Goal: Task Accomplishment & Management: Manage account settings

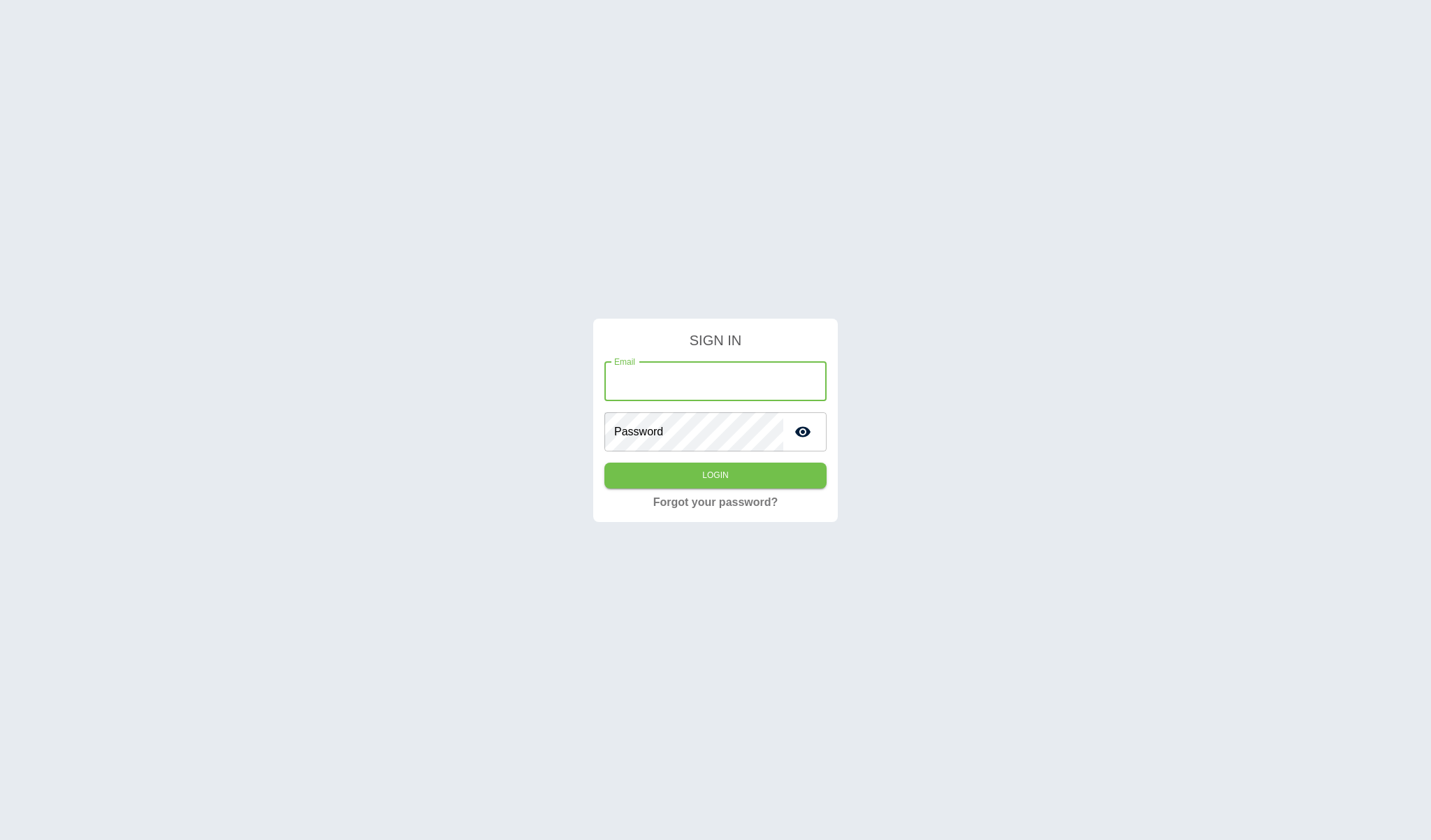
click at [667, 387] on input "Email" at bounding box center [716, 381] width 222 height 39
type input "**********"
click at [605, 462] on button "Login" at bounding box center [716, 475] width 222 height 26
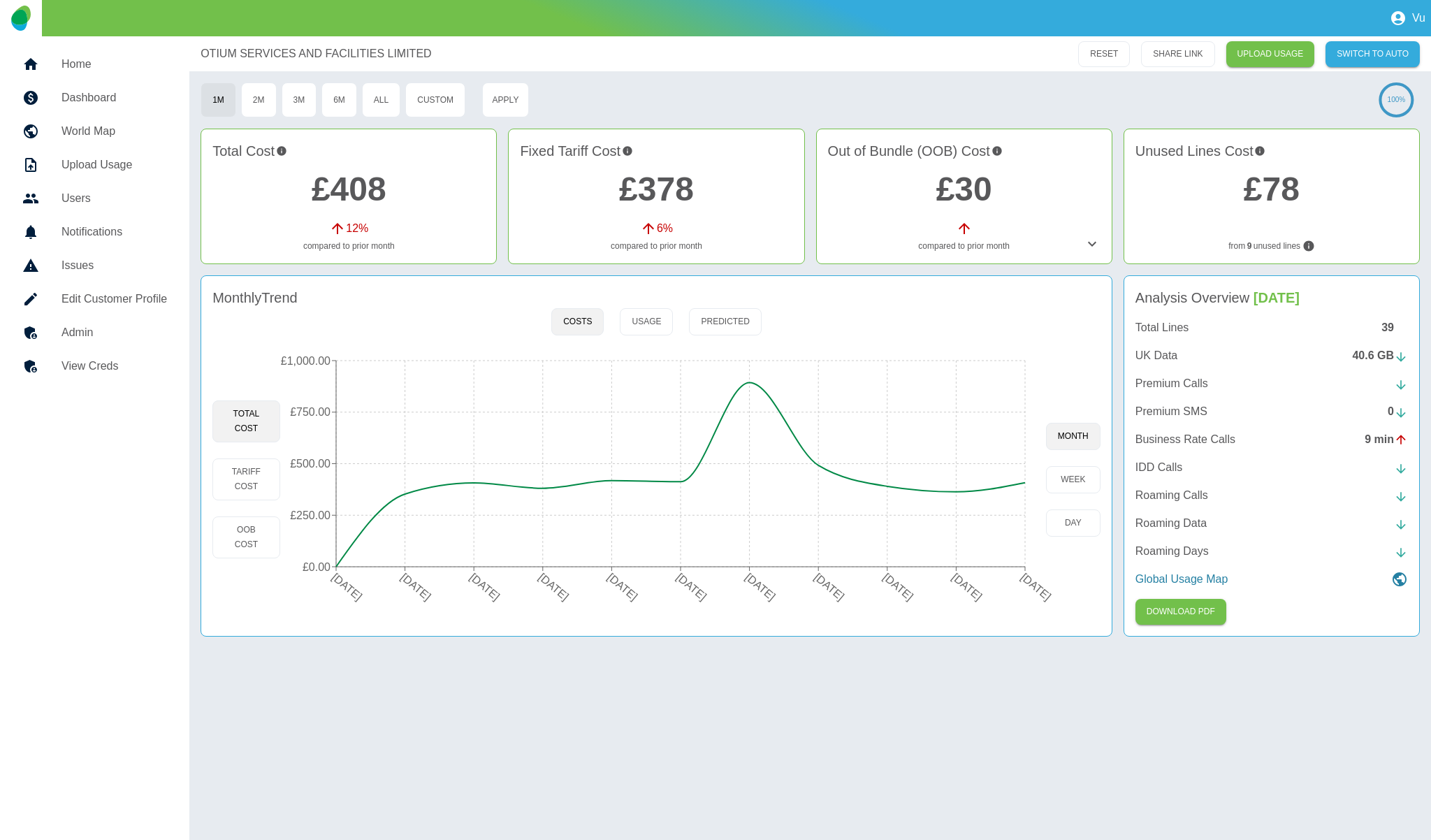
click at [65, 334] on h5 "Admin" at bounding box center [114, 332] width 105 height 17
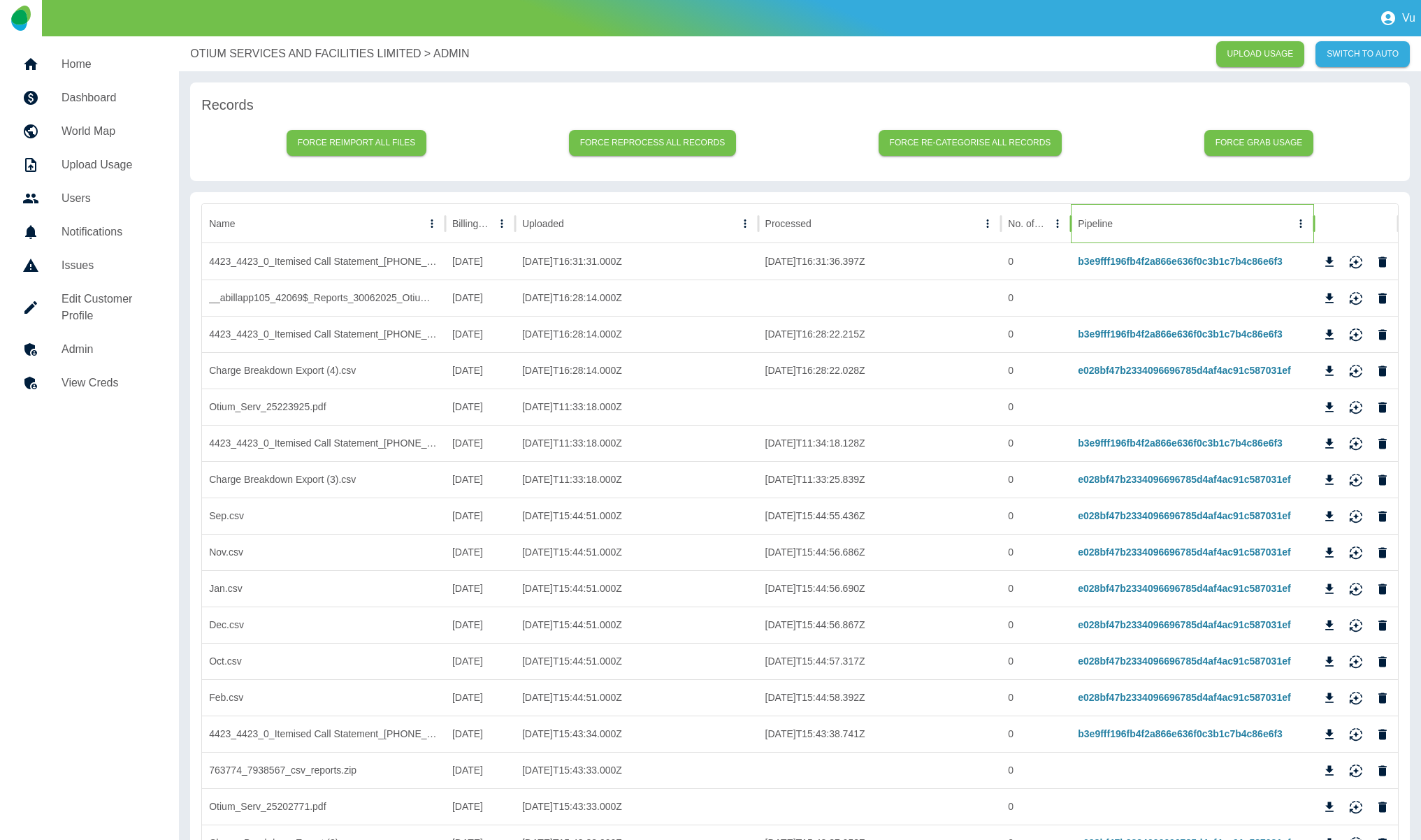
click at [1179, 219] on div "Pipeline" at bounding box center [1185, 223] width 213 height 39
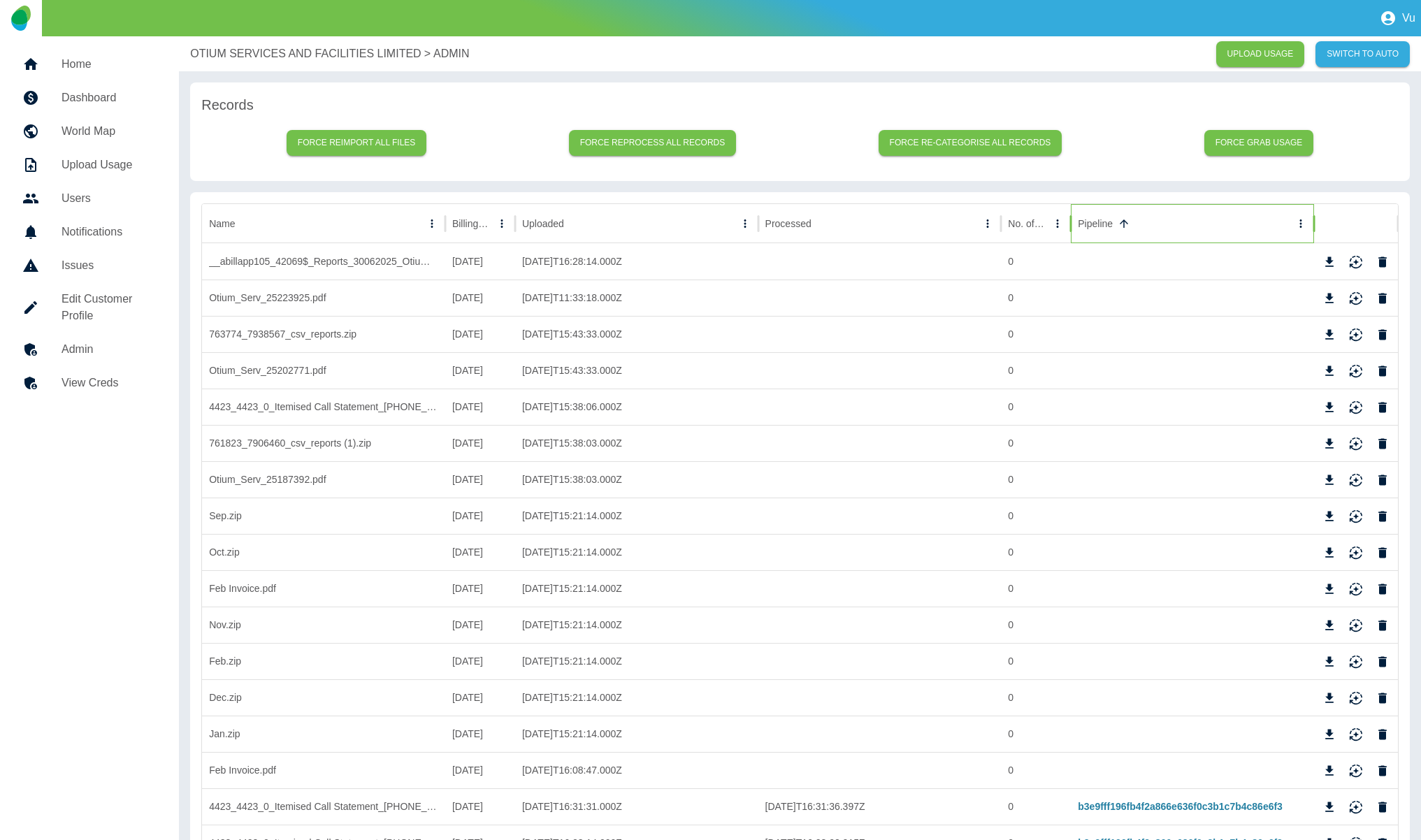
click at [1179, 219] on div "Pipeline" at bounding box center [1185, 223] width 213 height 39
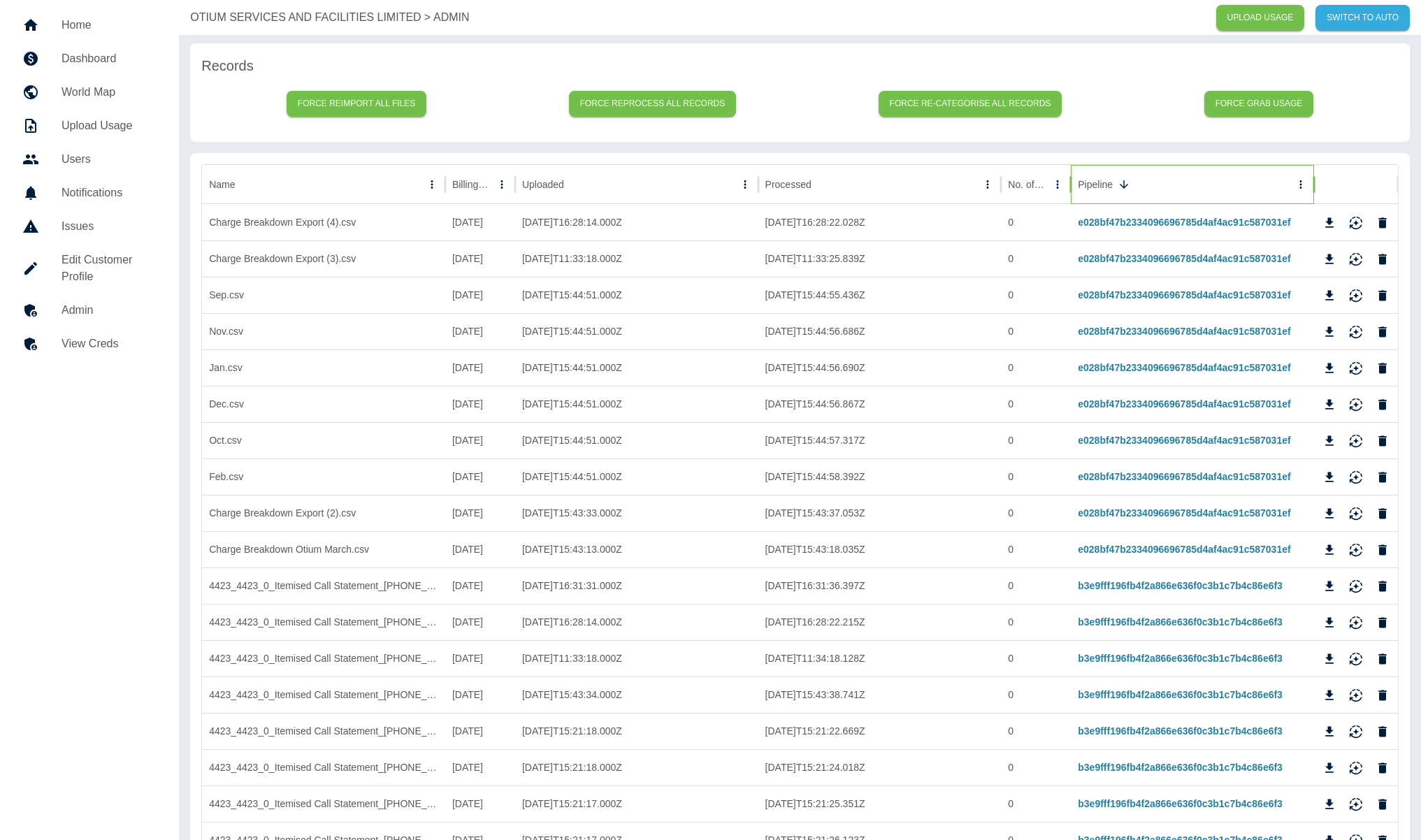
scroll to position [20, 0]
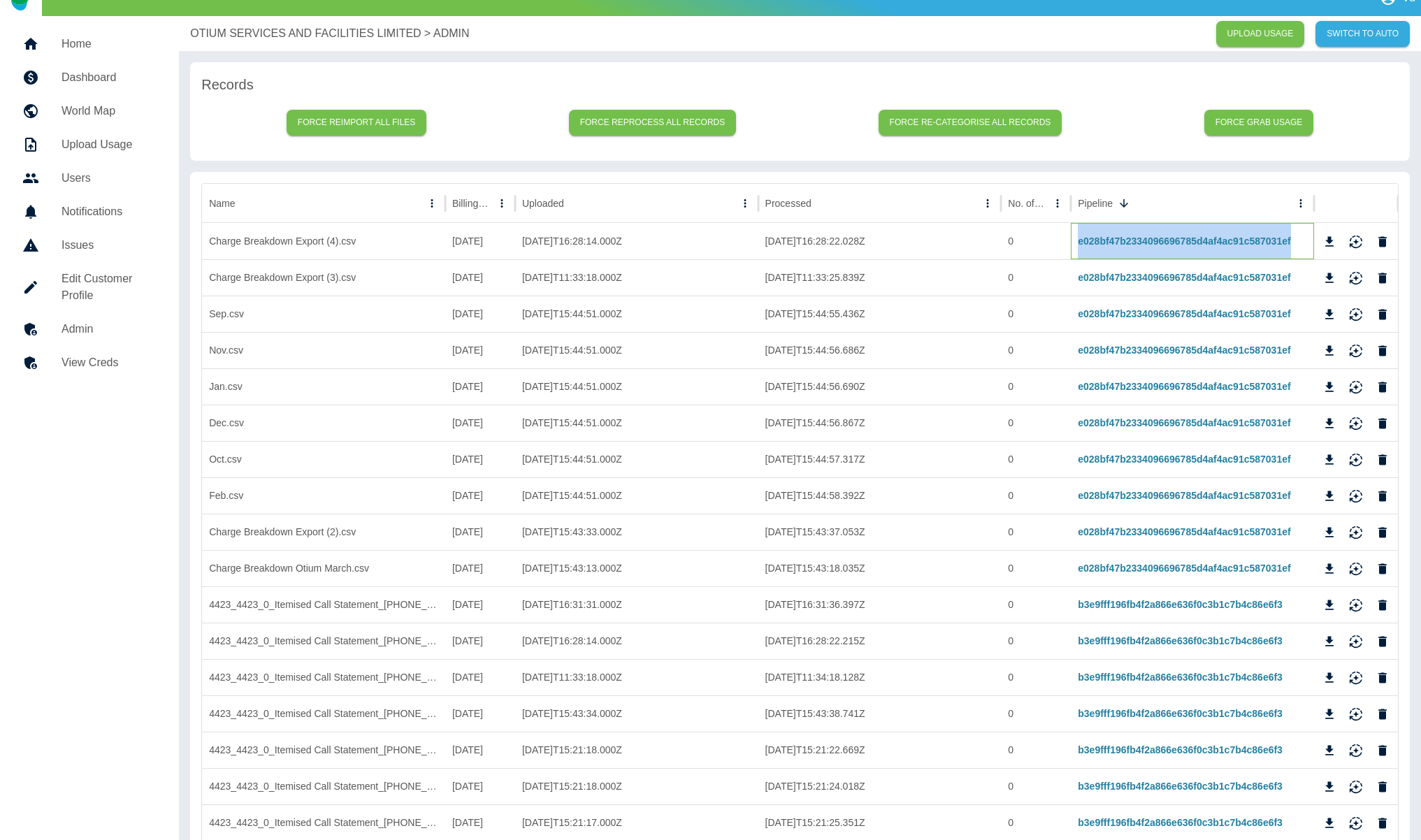
drag, startPoint x: 1137, startPoint y: 247, endPoint x: 1070, endPoint y: 245, distance: 67.0
click at [1070, 245] on div "Charge Breakdown Export (4).csv 01/06/2025 2025-07-30T16:28:14.000Z 2025-07-30T…" at bounding box center [800, 241] width 1196 height 36
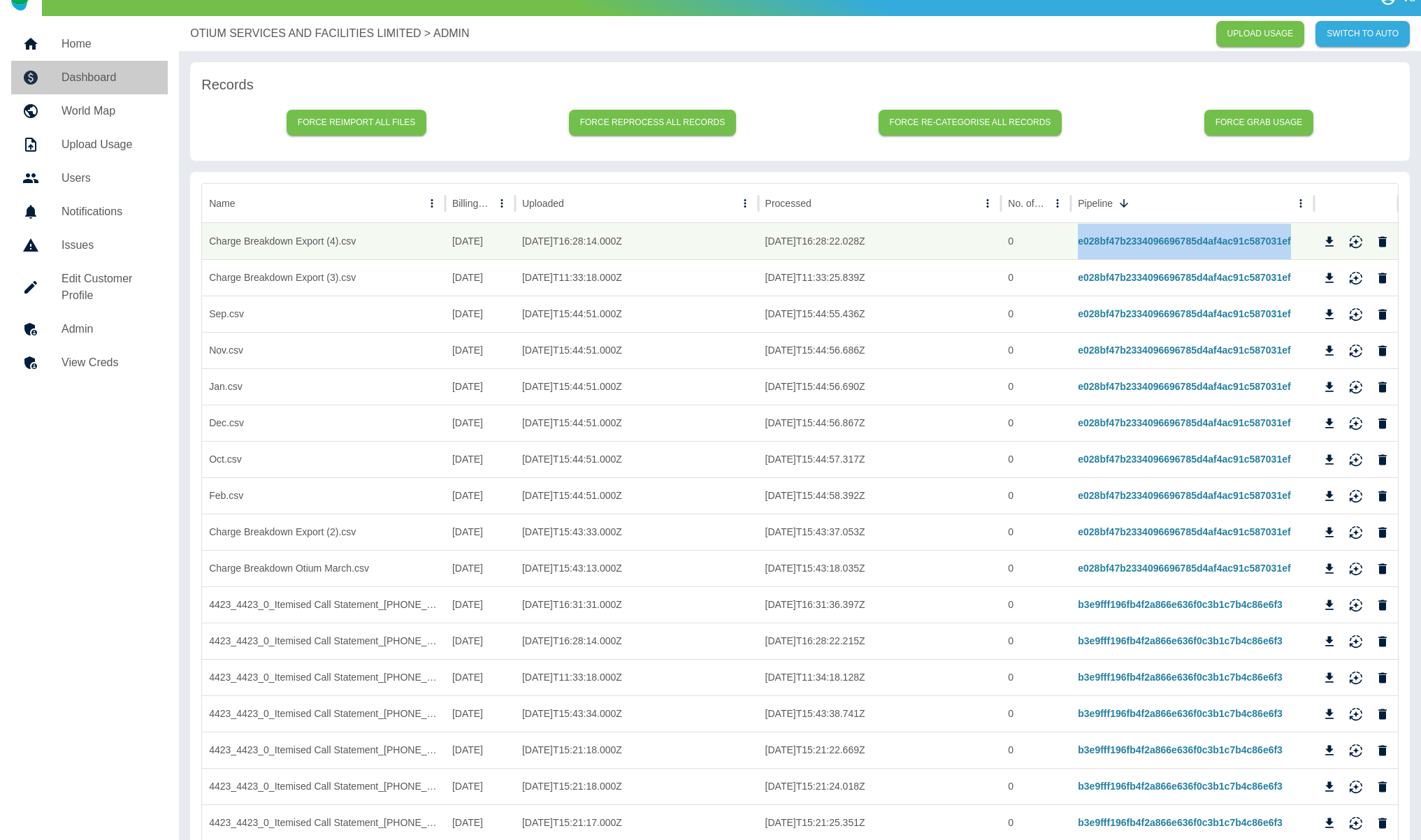
click at [86, 78] on h5 "Dashboard" at bounding box center [109, 77] width 95 height 17
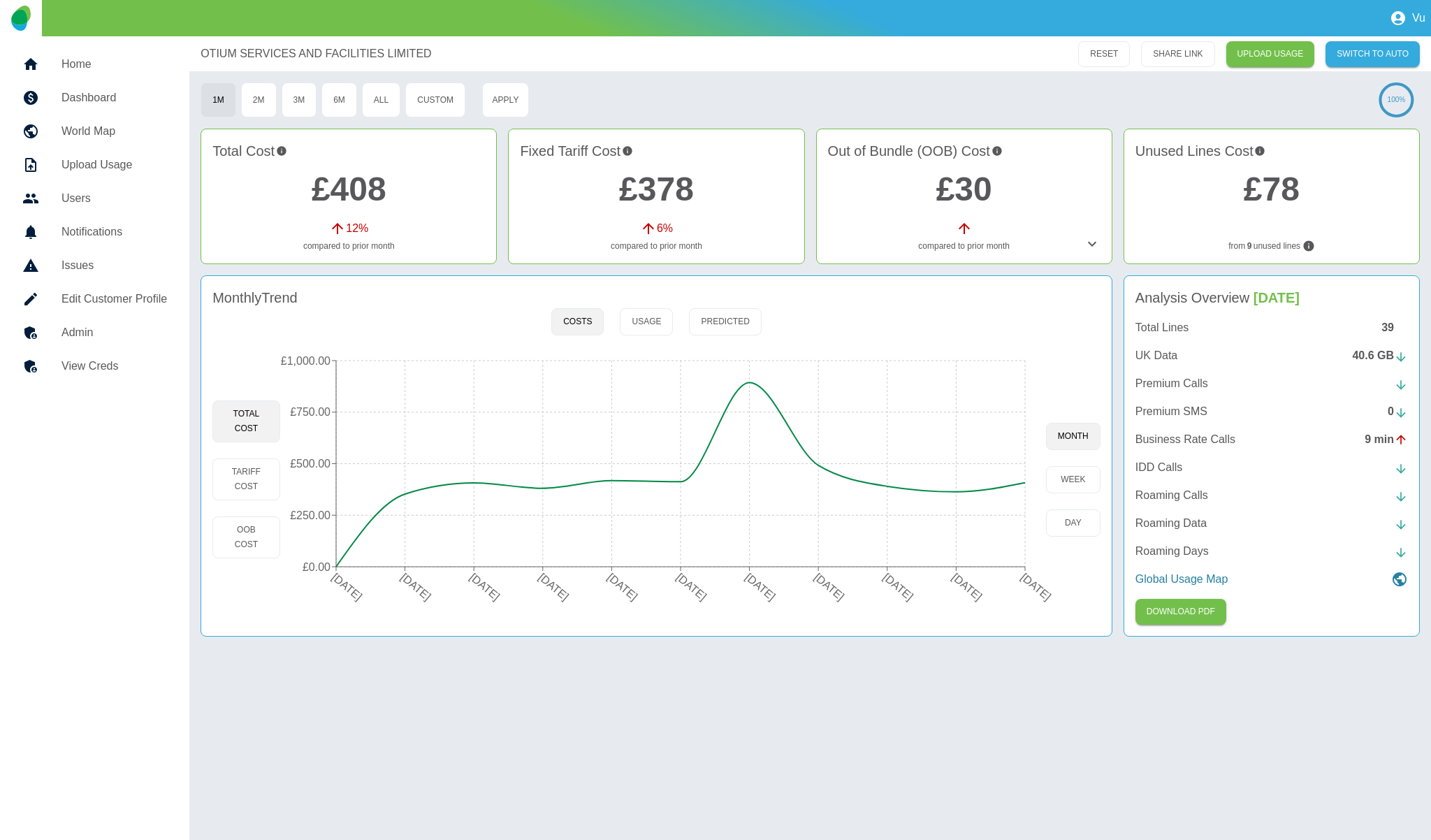
click at [80, 332] on h5 "Admin" at bounding box center [114, 332] width 105 height 17
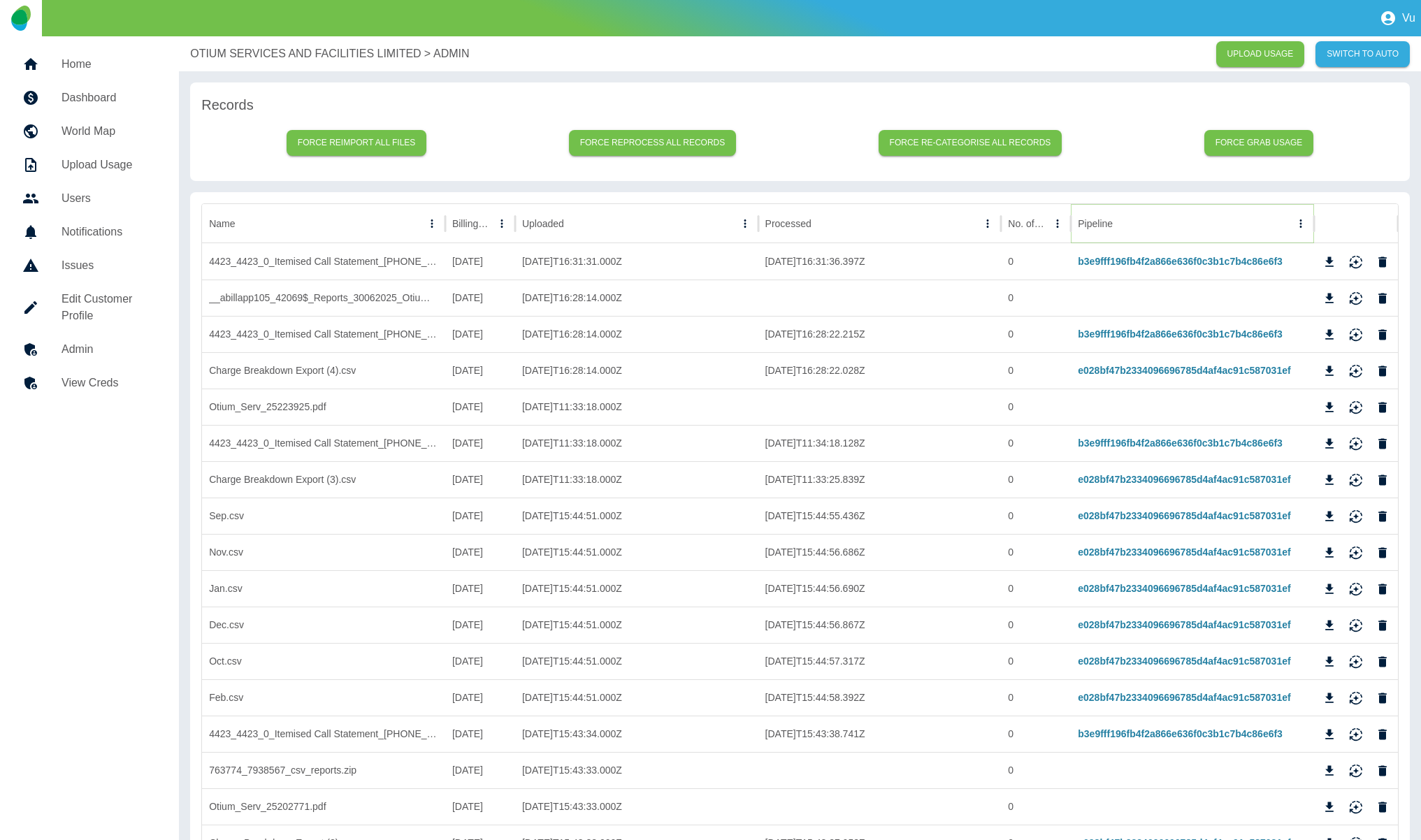
click at [1118, 227] on icon "Sort" at bounding box center [1123, 223] width 13 height 13
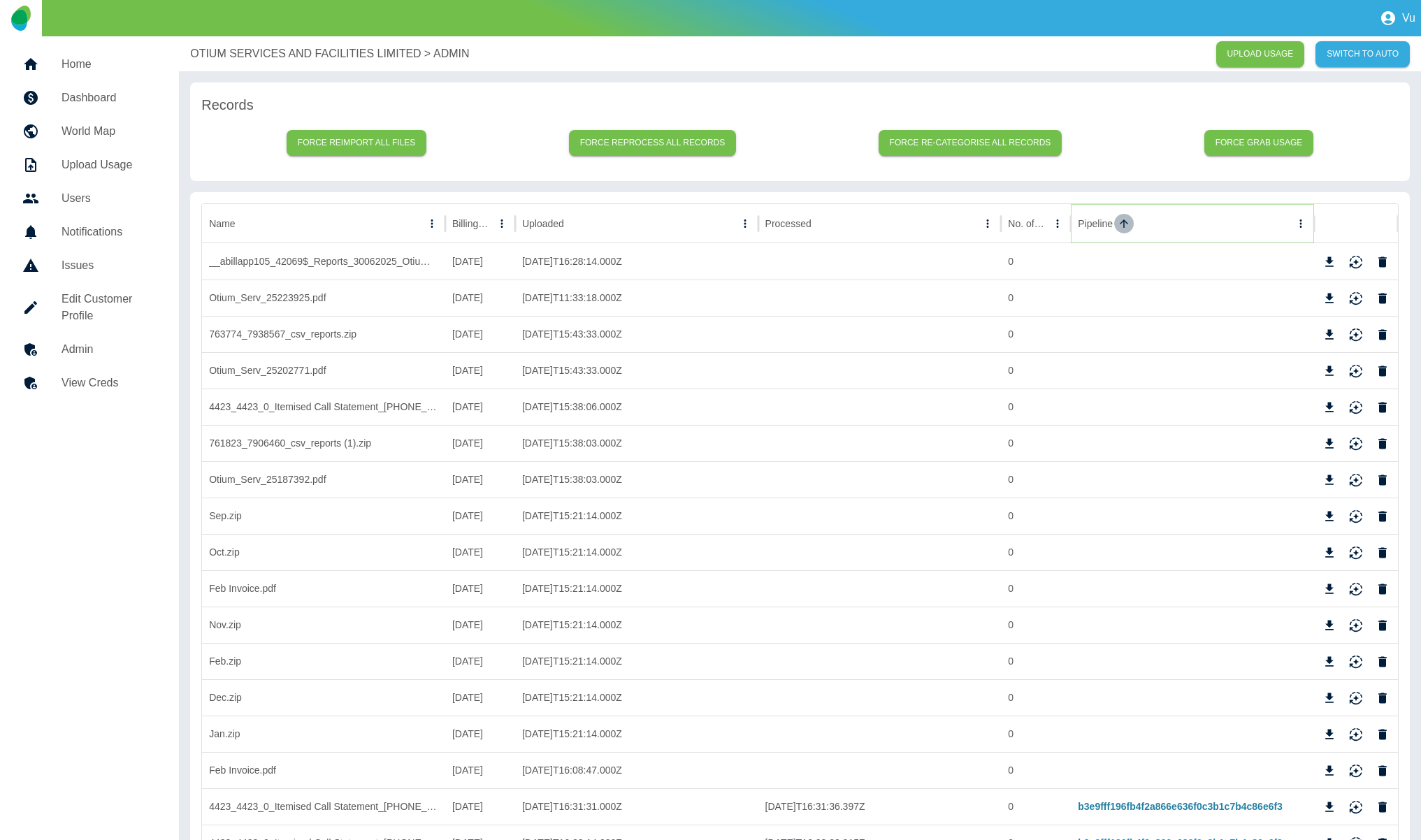
click at [1118, 227] on icon "Sort" at bounding box center [1123, 223] width 13 height 13
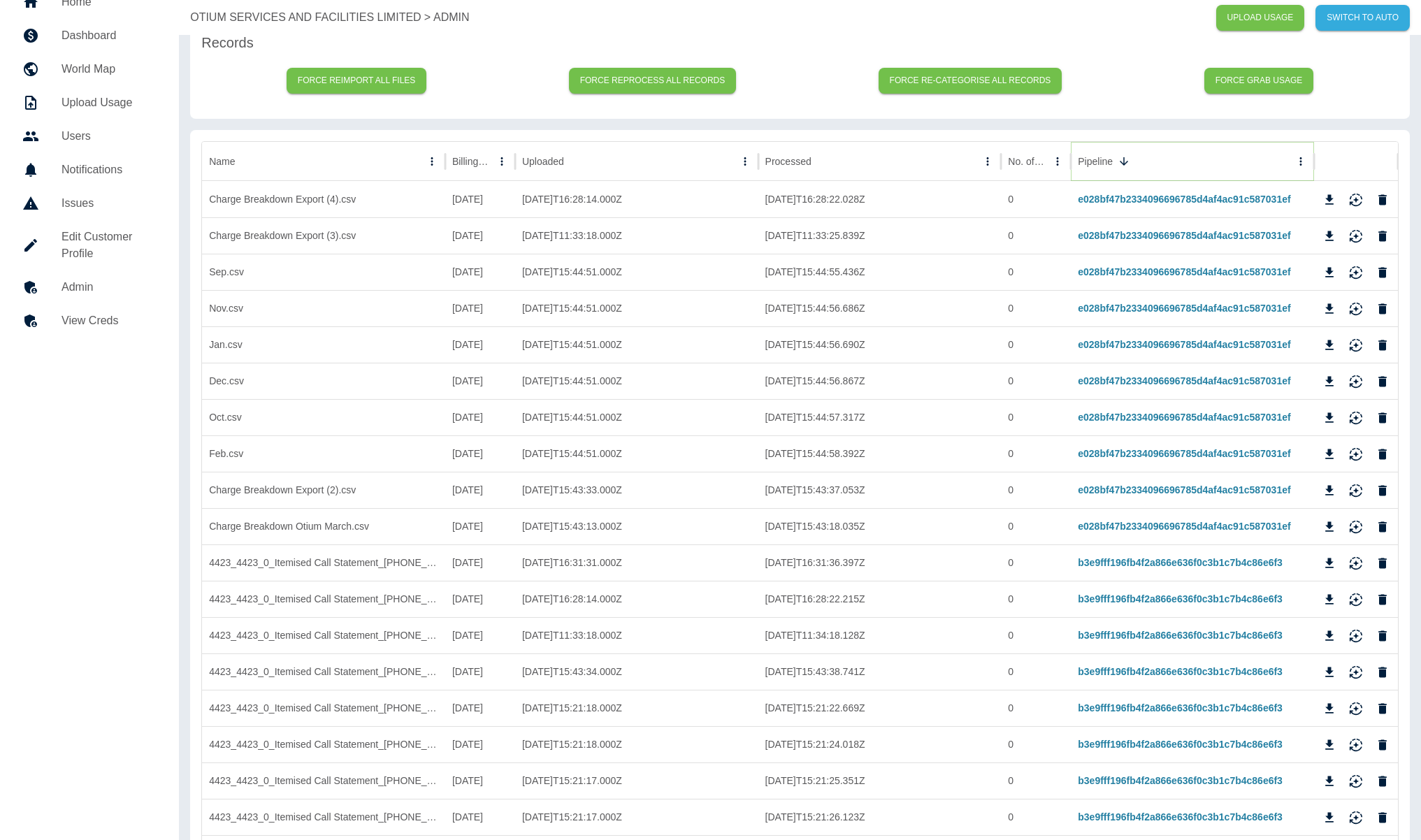
scroll to position [64, 0]
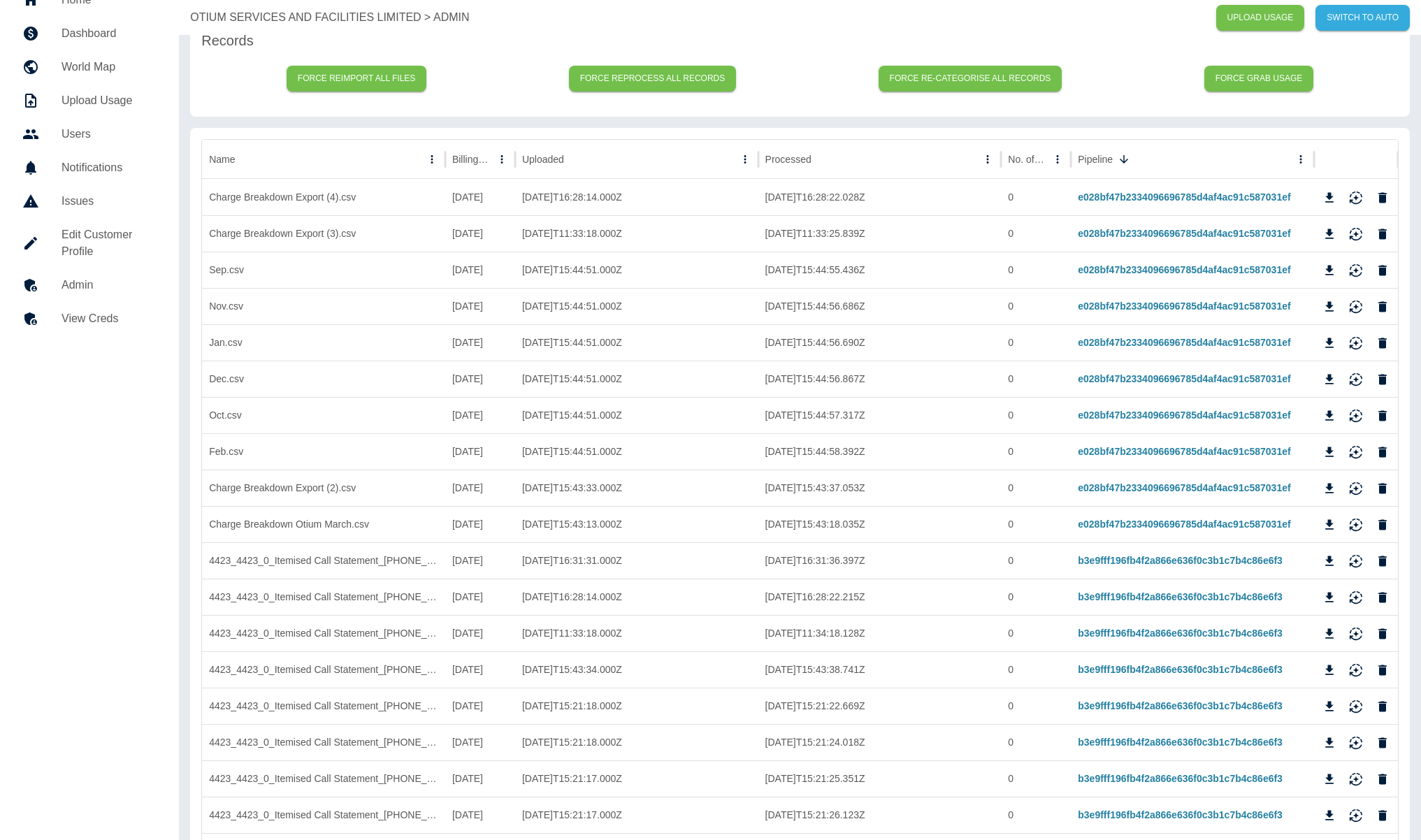
click at [105, 36] on h5 "Dashboard" at bounding box center [109, 33] width 95 height 17
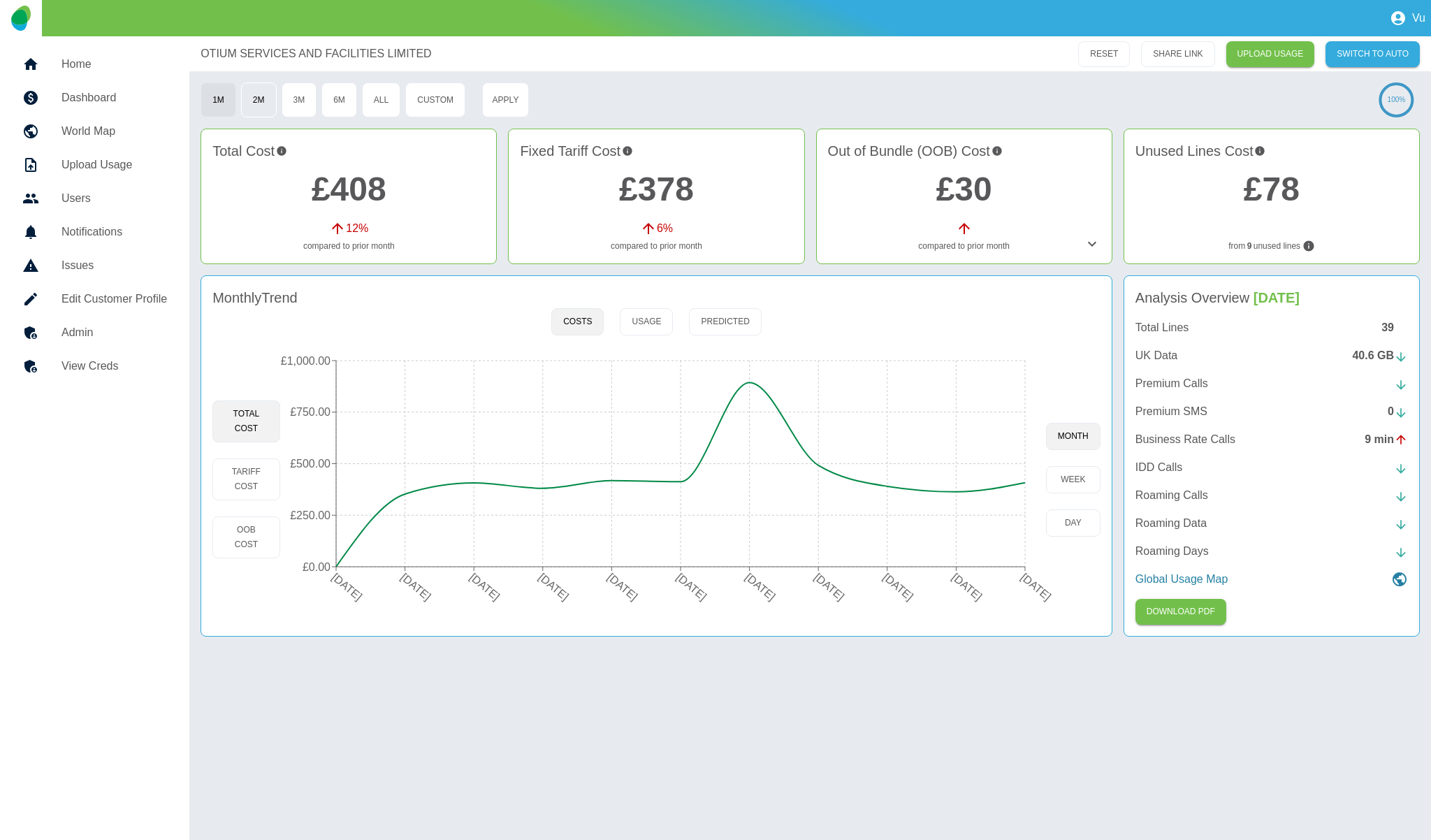
click at [263, 97] on button "2M" at bounding box center [259, 100] width 36 height 35
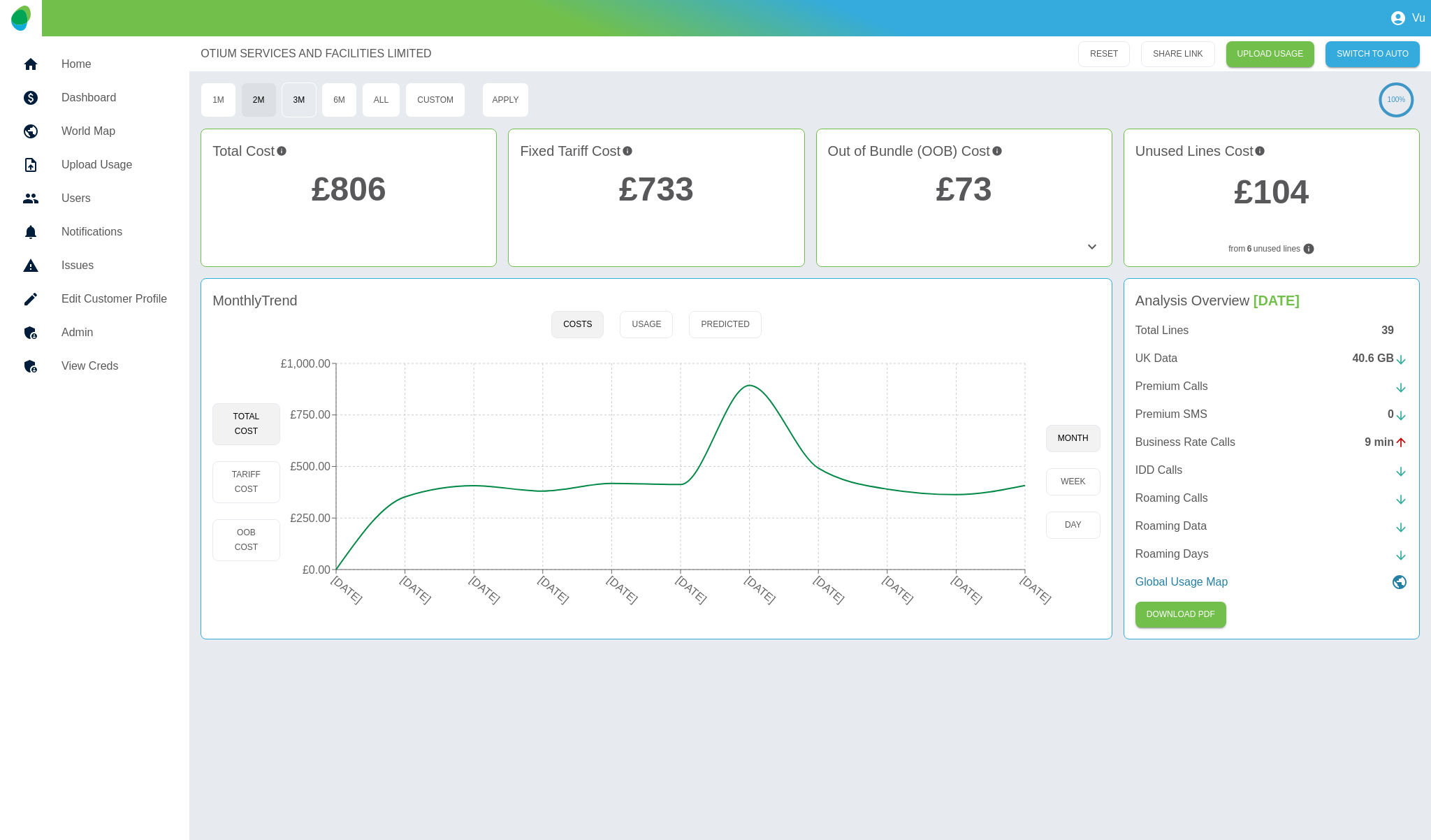
click at [299, 101] on button "3M" at bounding box center [299, 100] width 36 height 35
click at [213, 109] on button "1M" at bounding box center [218, 100] width 36 height 35
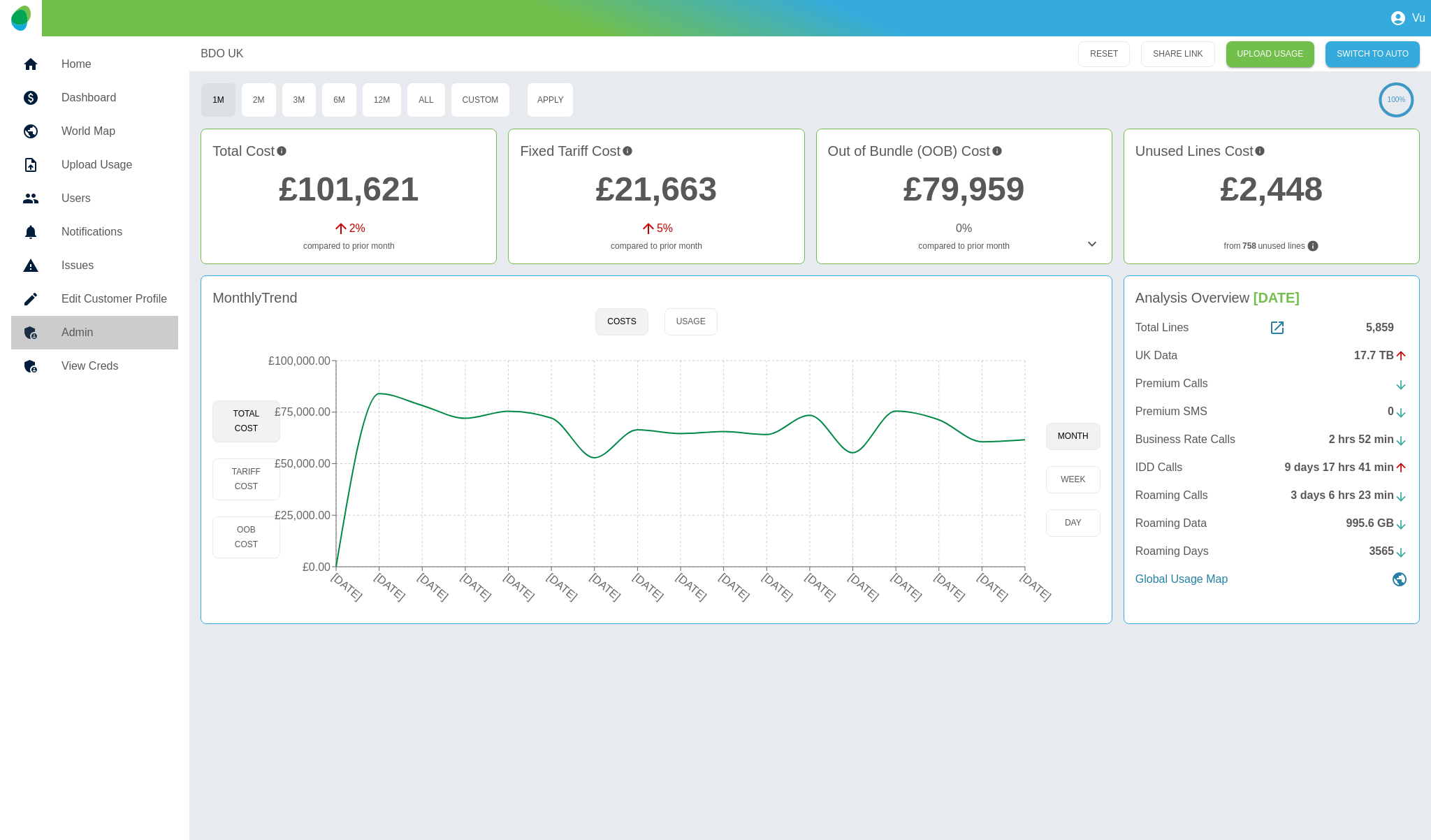
click at [77, 335] on h5 "Admin" at bounding box center [114, 332] width 105 height 17
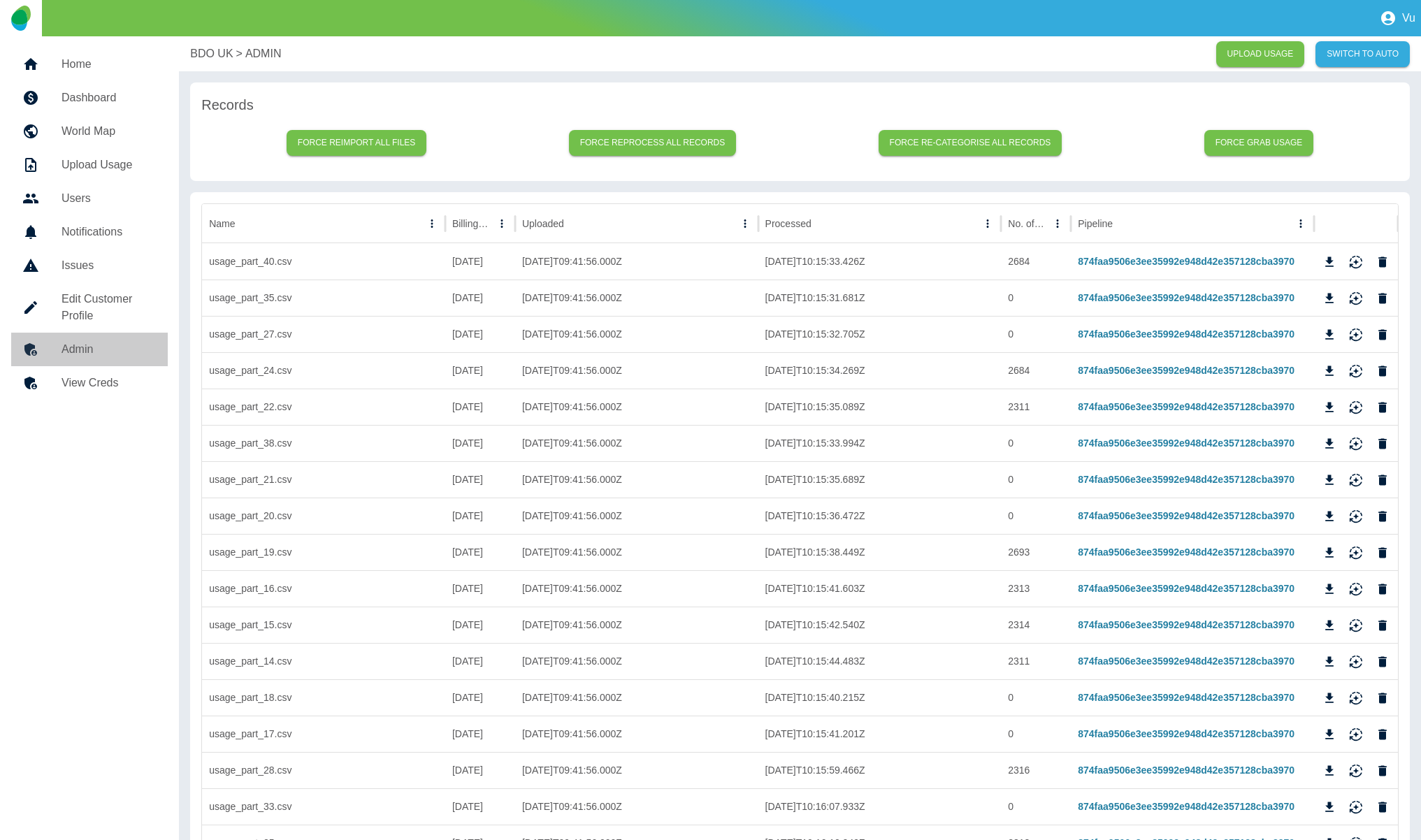
click at [79, 357] on h5 "Admin" at bounding box center [109, 350] width 95 height 17
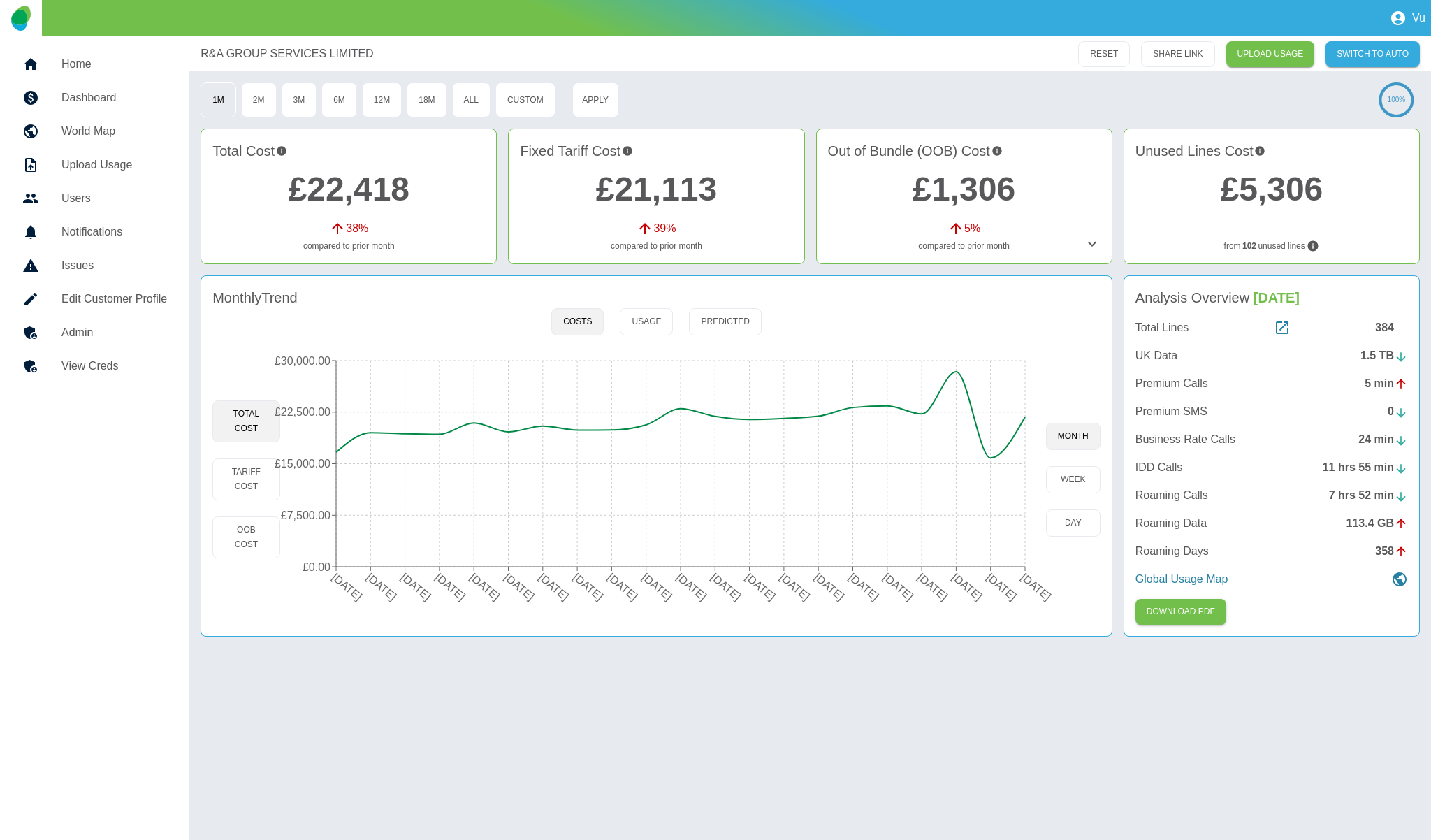
click at [217, 105] on button "1M" at bounding box center [218, 100] width 36 height 35
